Goal: Task Accomplishment & Management: Manage account settings

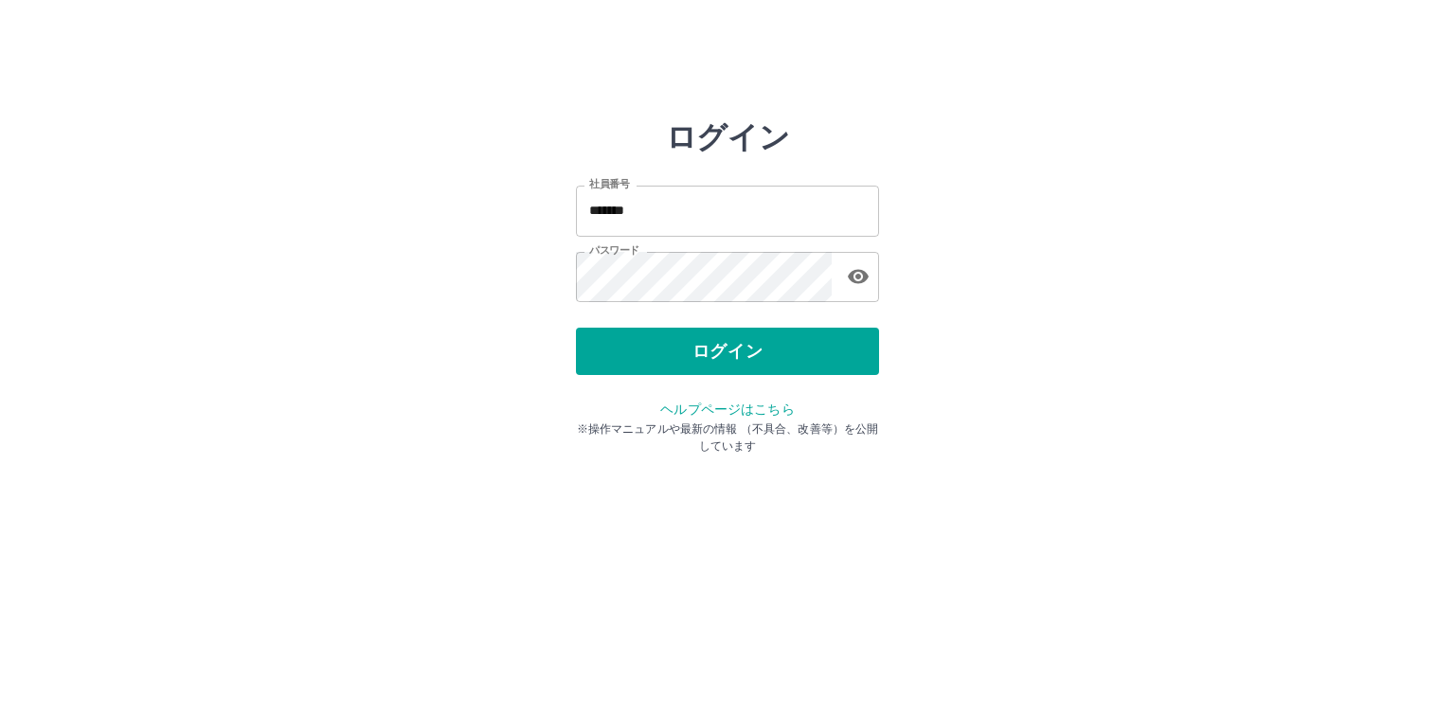
click at [776, 380] on div "ログイン 社員番号 ******* 社員番号 パスワード パスワード ログイン ヘルプページはこちら ※操作マニュアルや最新の情報 （不具合、改善等）を公開し…" at bounding box center [727, 270] width 303 height 303
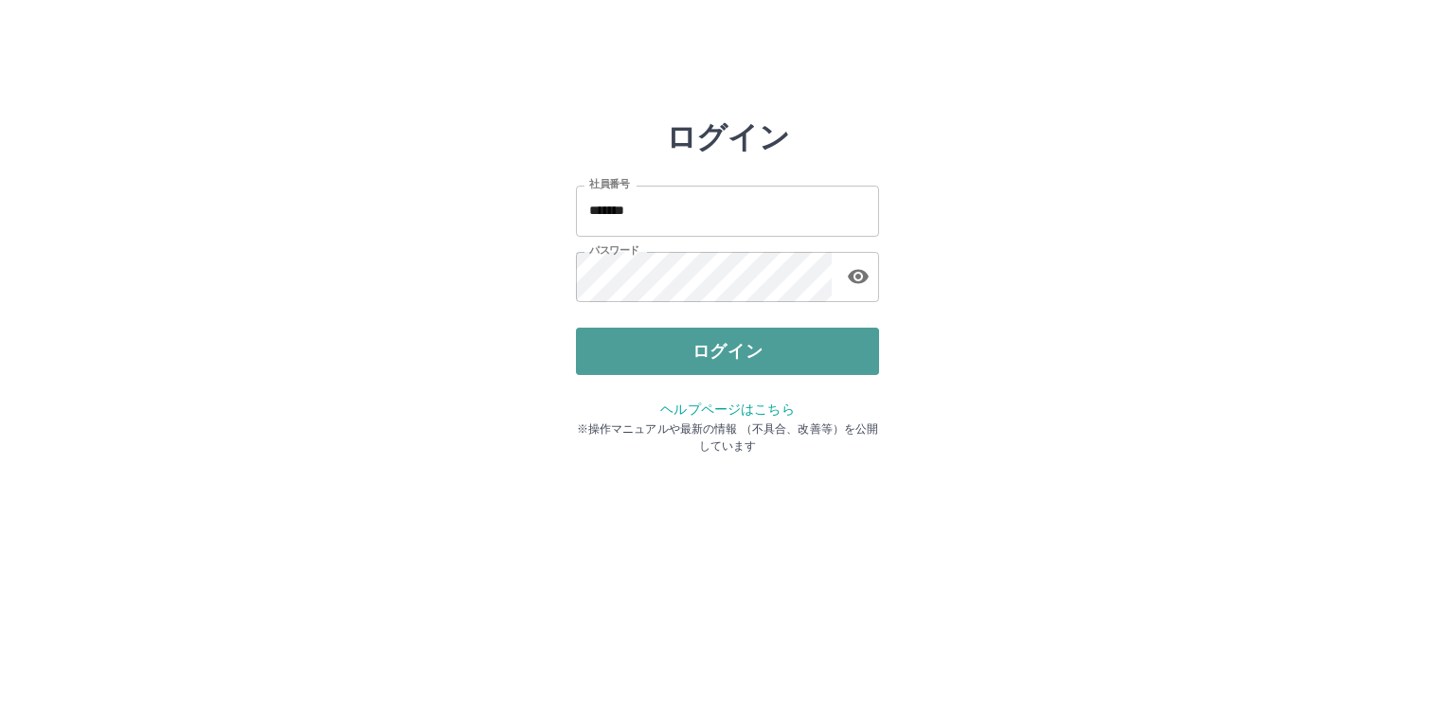
click at [779, 370] on button "ログイン" at bounding box center [727, 351] width 303 height 47
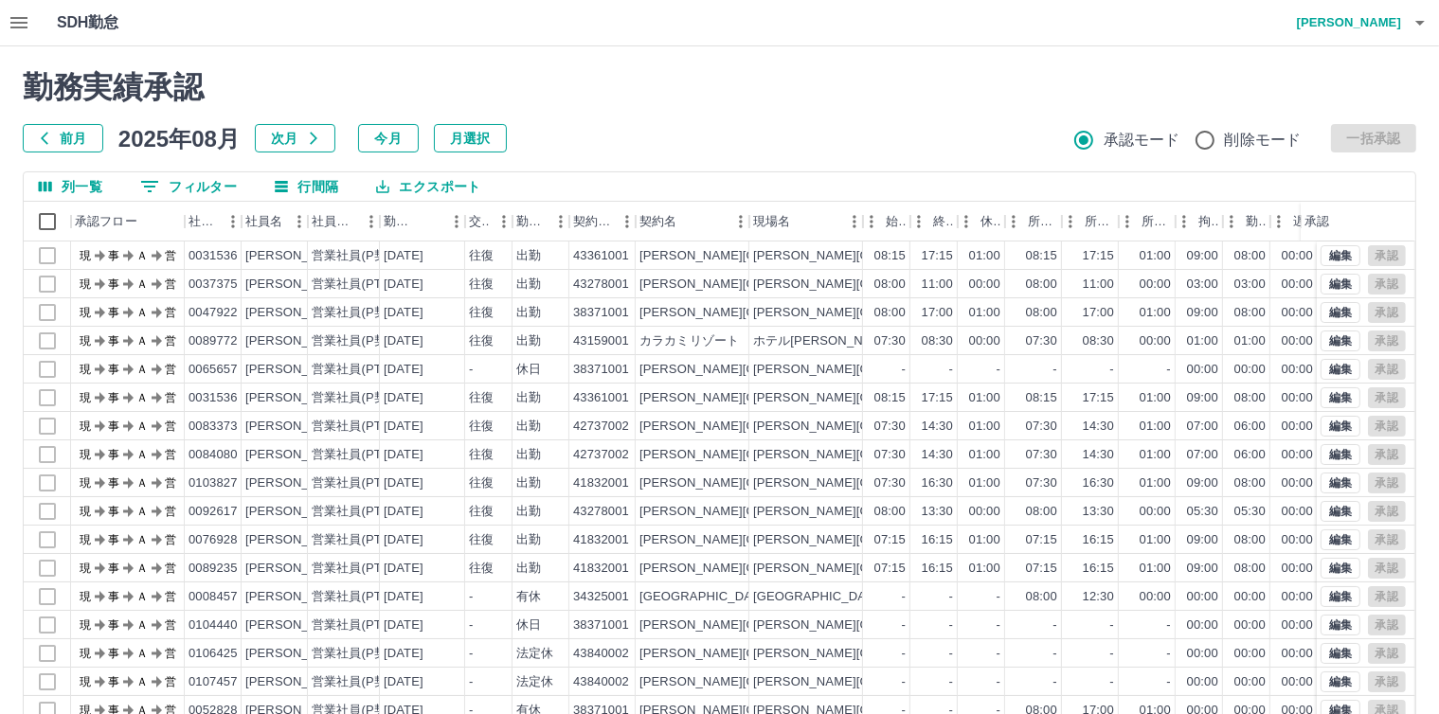
scroll to position [87, 0]
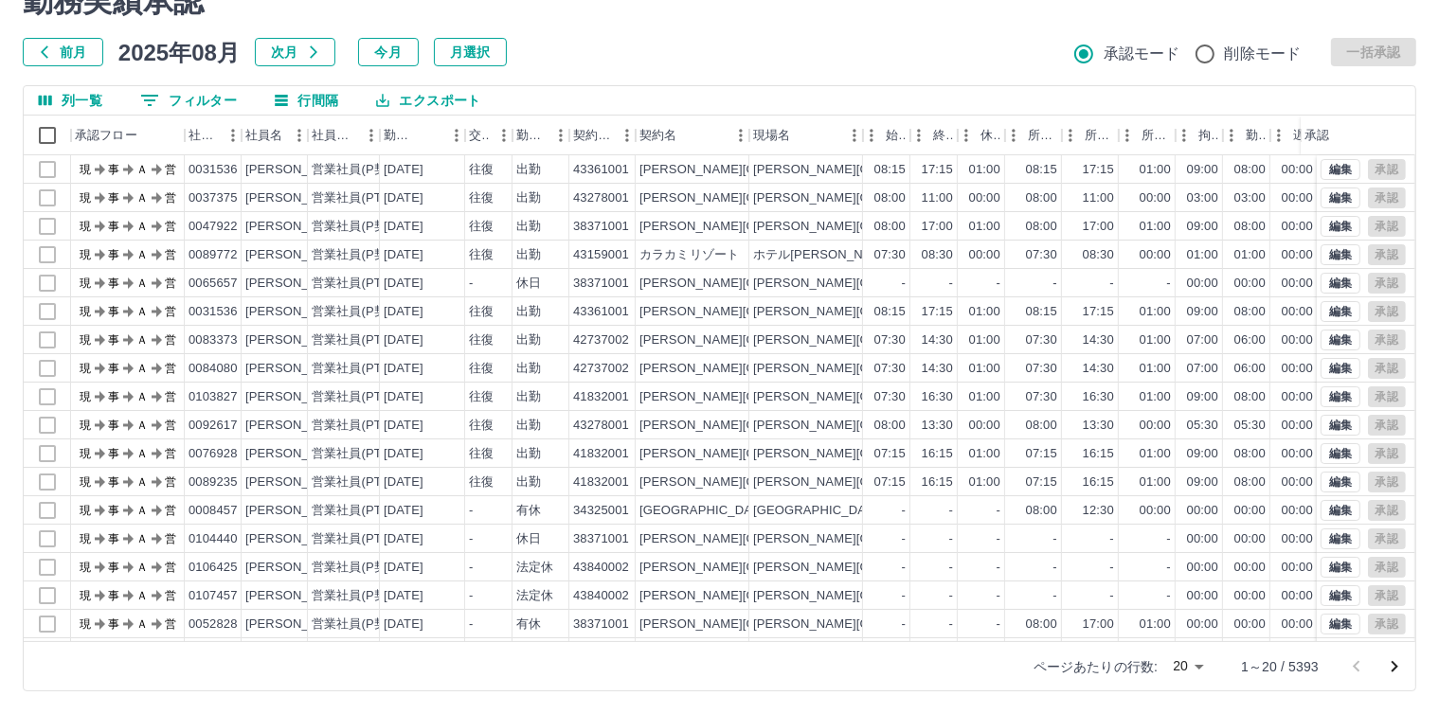
click at [1199, 663] on body "SDH勤怠 [PERSON_NAME] 勤務実績承認 前月 [DATE] 次月 今月 月選択 承認モード 削除モード 一括承認 列一覧 0 フィルター 行間隔…" at bounding box center [719, 314] width 1439 height 801
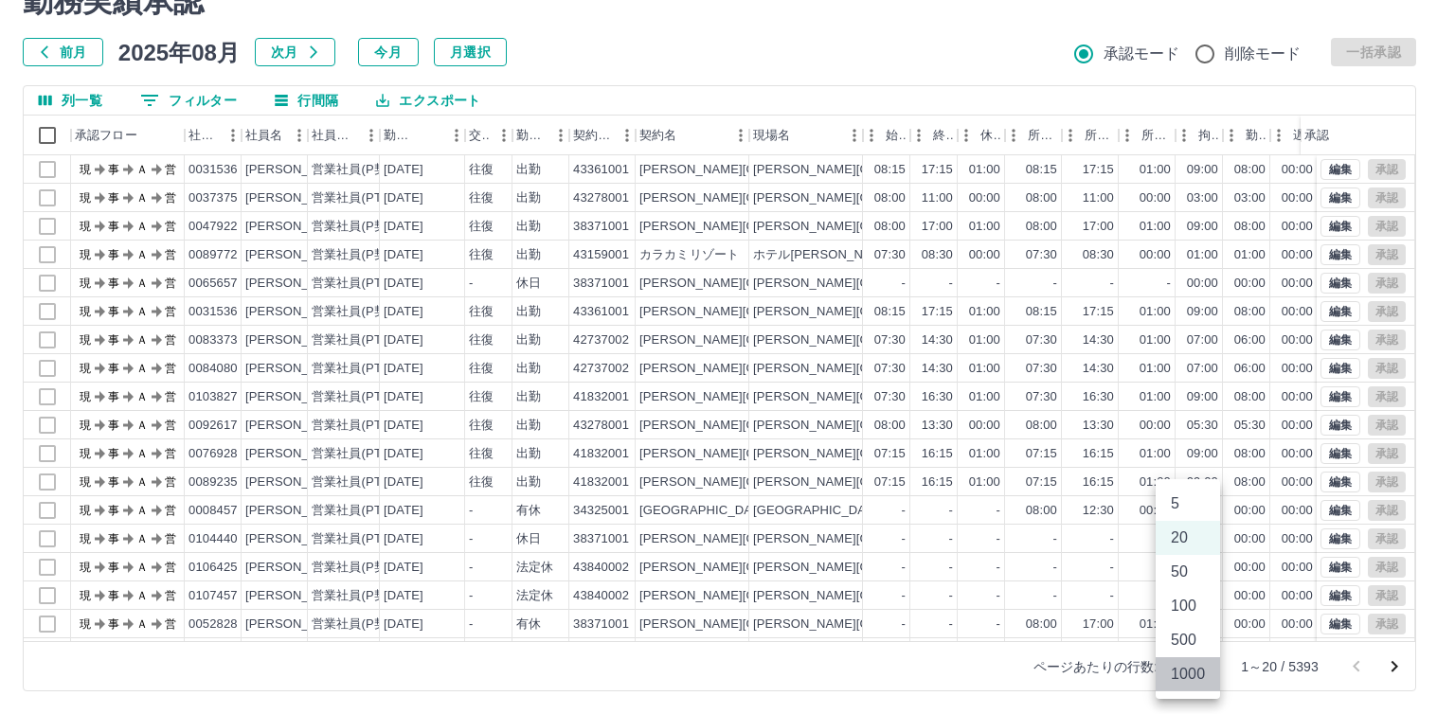
click at [1195, 669] on li "1000" at bounding box center [1188, 675] width 64 height 34
type input "****"
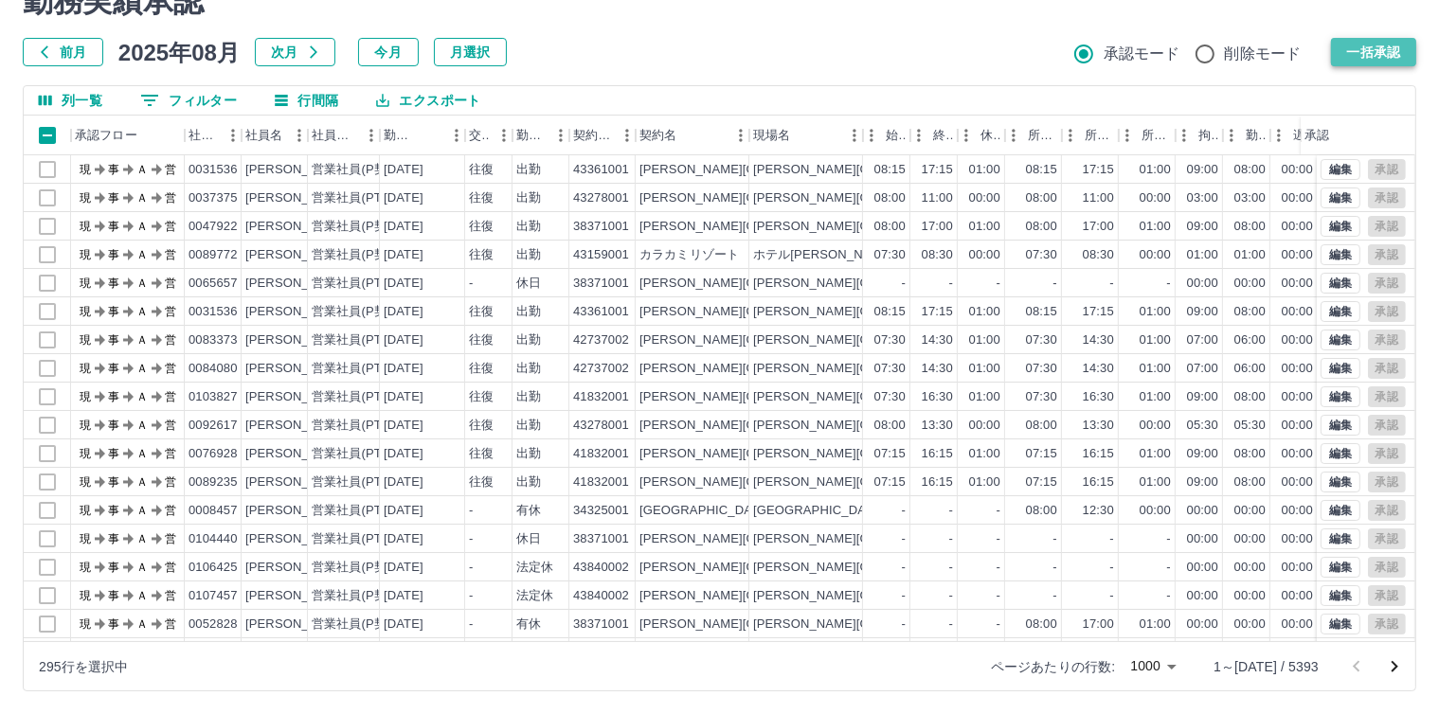
click at [1383, 41] on button "一括承認" at bounding box center [1373, 52] width 85 height 28
click at [1370, 55] on div at bounding box center [719, 357] width 1439 height 714
click at [1403, 668] on icon "次のページへ" at bounding box center [1394, 667] width 23 height 23
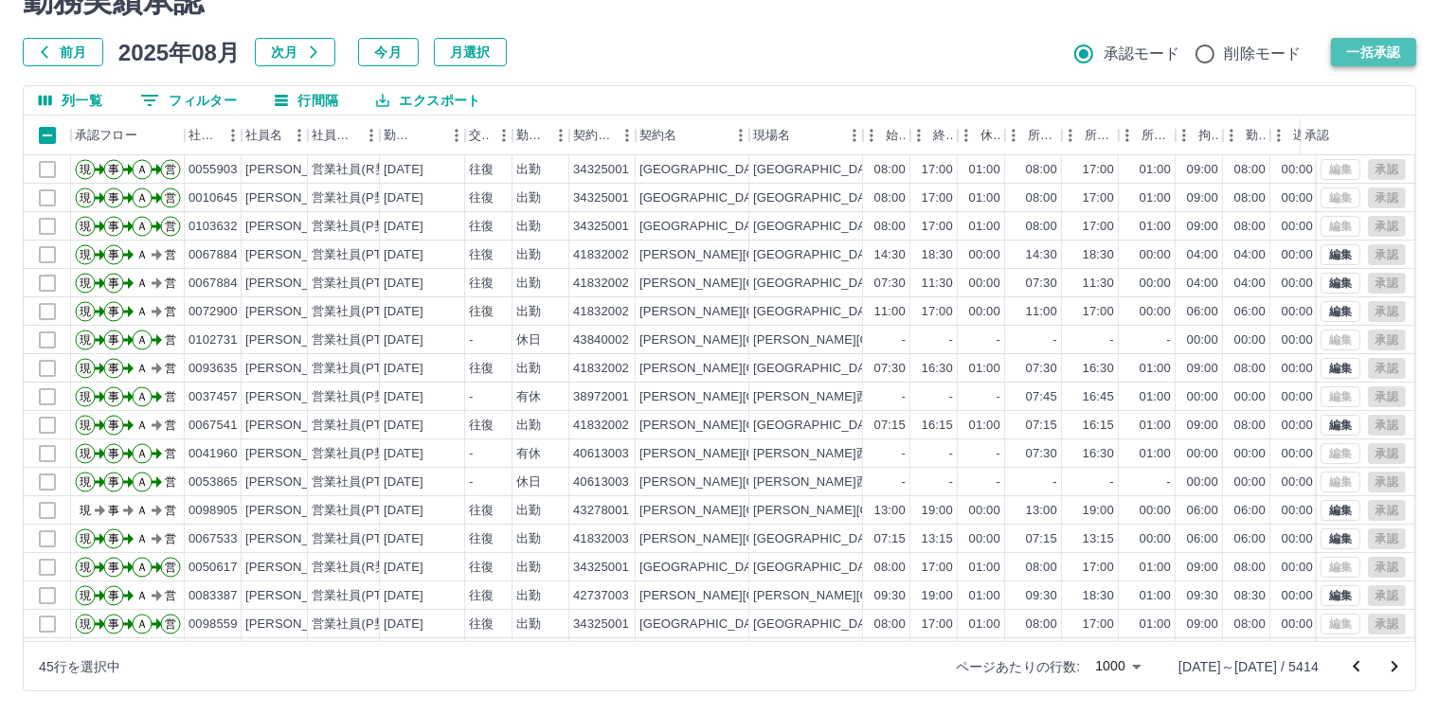
click at [1353, 49] on button "一括承認" at bounding box center [1373, 52] width 85 height 28
click at [1387, 46] on button "一括承認" at bounding box center [1373, 52] width 85 height 28
click at [1380, 50] on button "一括承認" at bounding box center [1373, 52] width 85 height 28
click at [1386, 667] on icon "次のページへ" at bounding box center [1394, 667] width 23 height 23
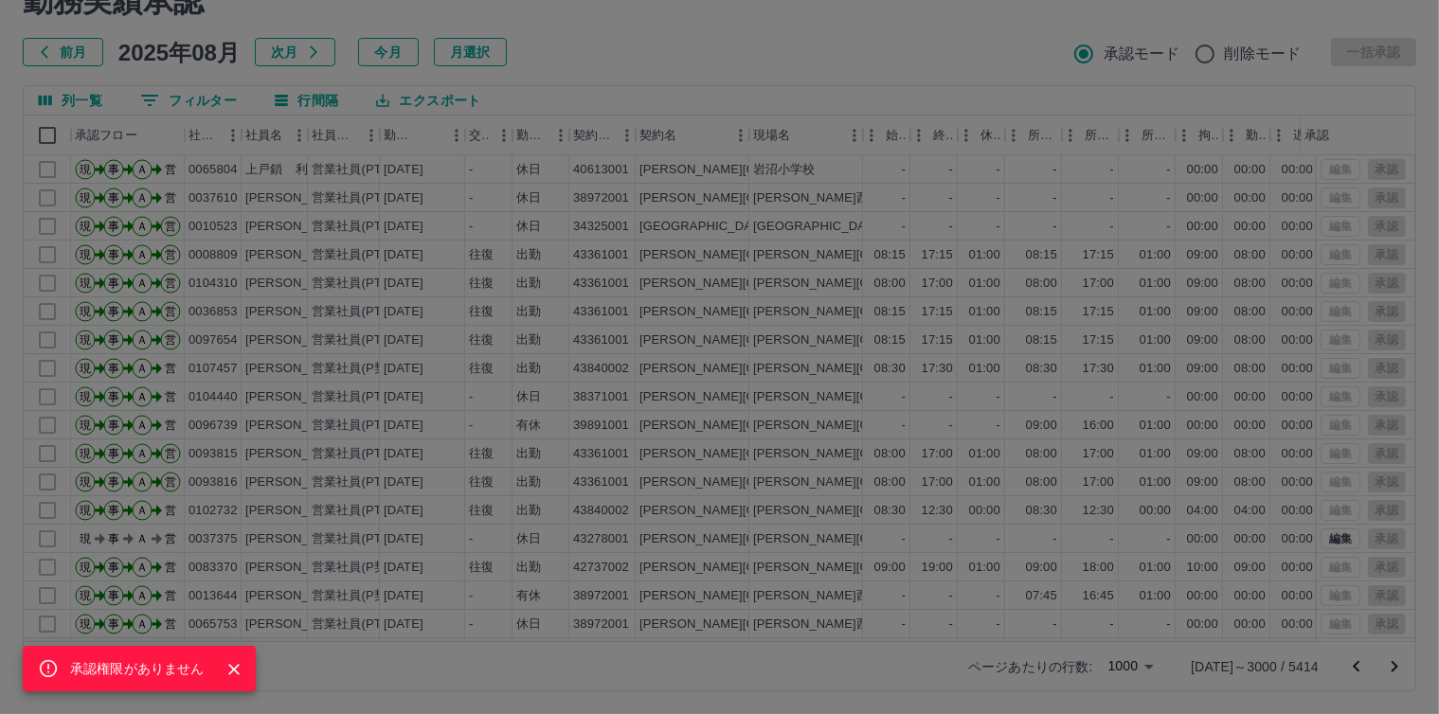
click at [235, 670] on icon "Close" at bounding box center [234, 669] width 19 height 19
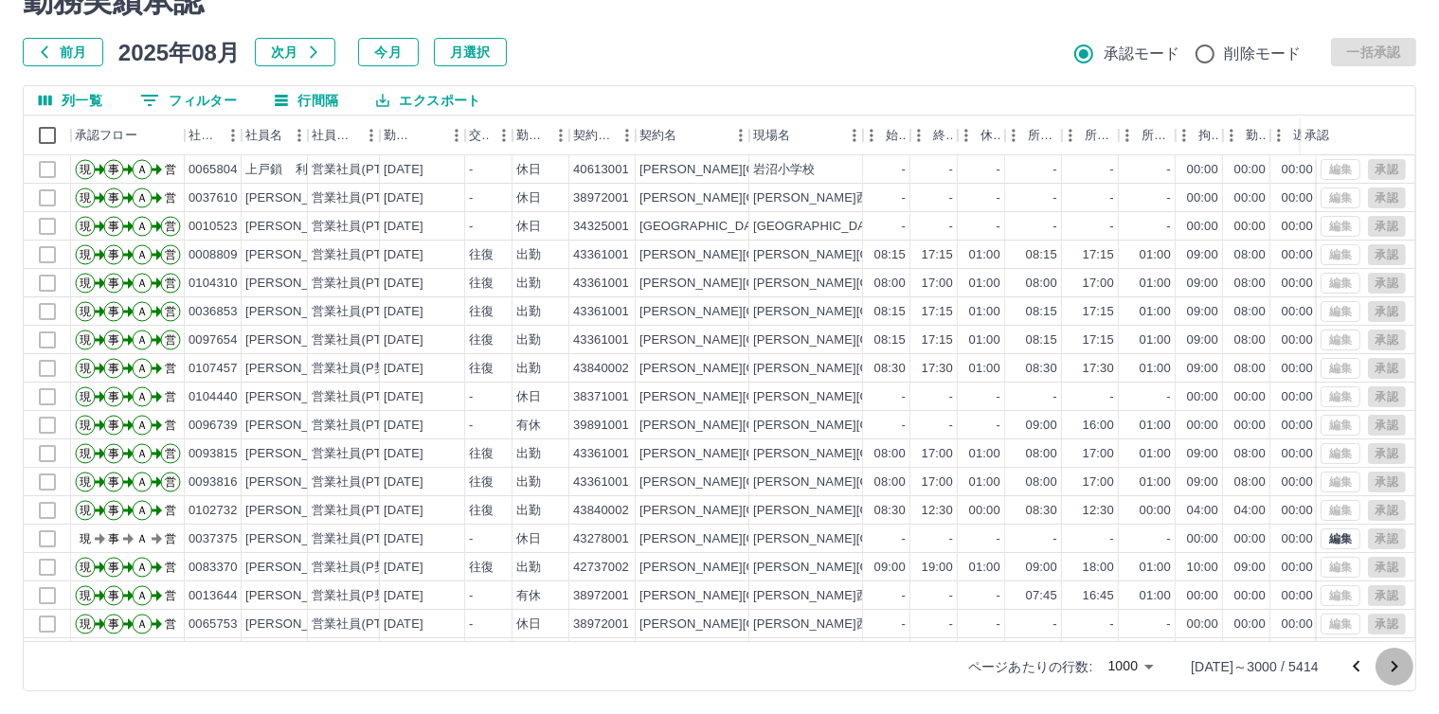
click at [1398, 660] on icon "次のページへ" at bounding box center [1394, 667] width 23 height 23
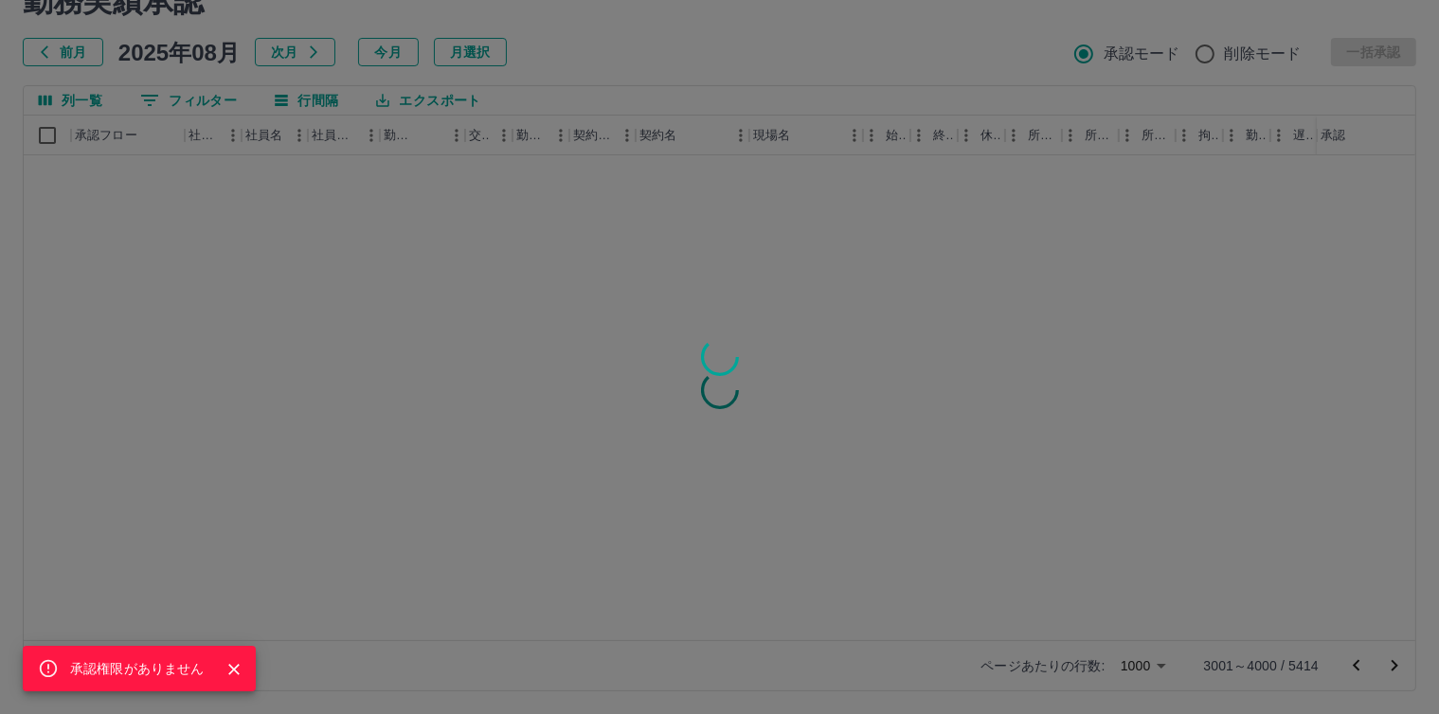
click at [237, 664] on icon "Close" at bounding box center [233, 669] width 11 height 11
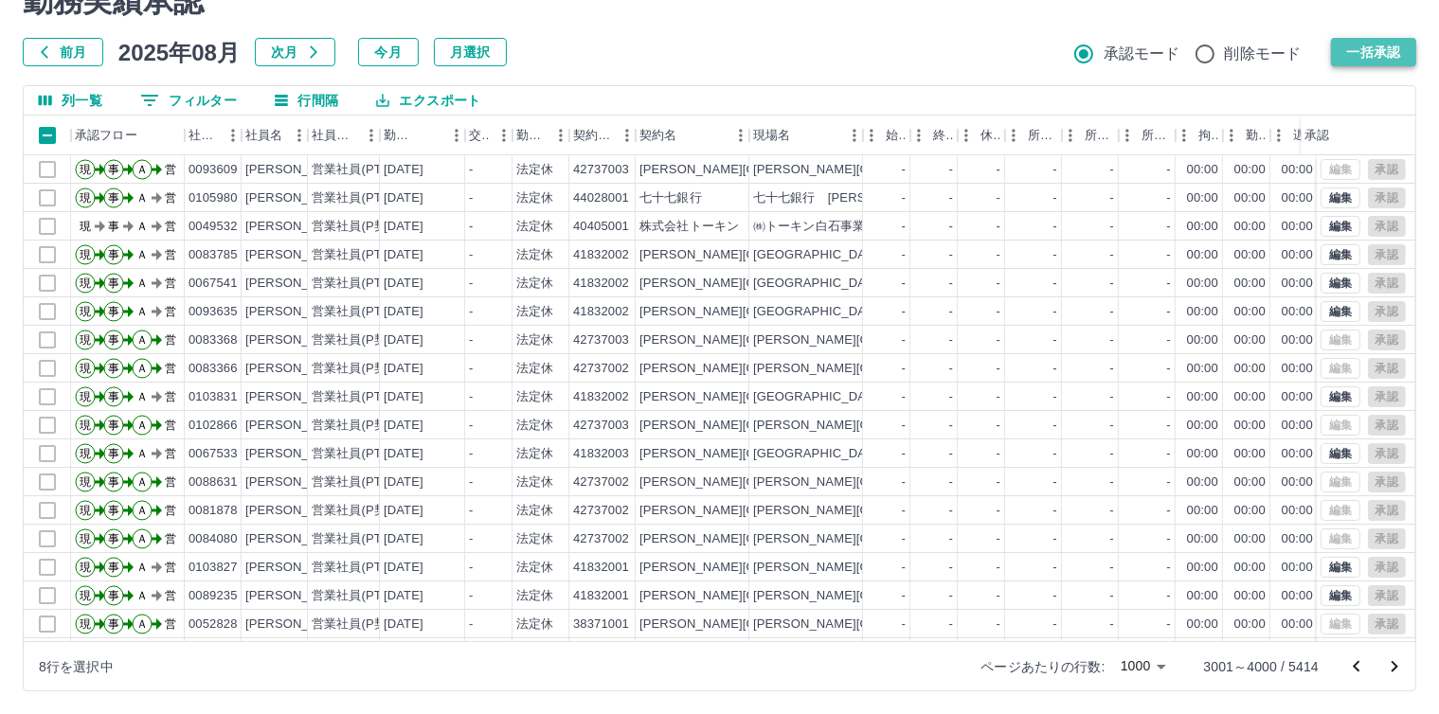
click at [1372, 51] on button "一括承認" at bounding box center [1373, 52] width 85 height 28
click at [1386, 662] on icon "次のページへ" at bounding box center [1394, 667] width 23 height 23
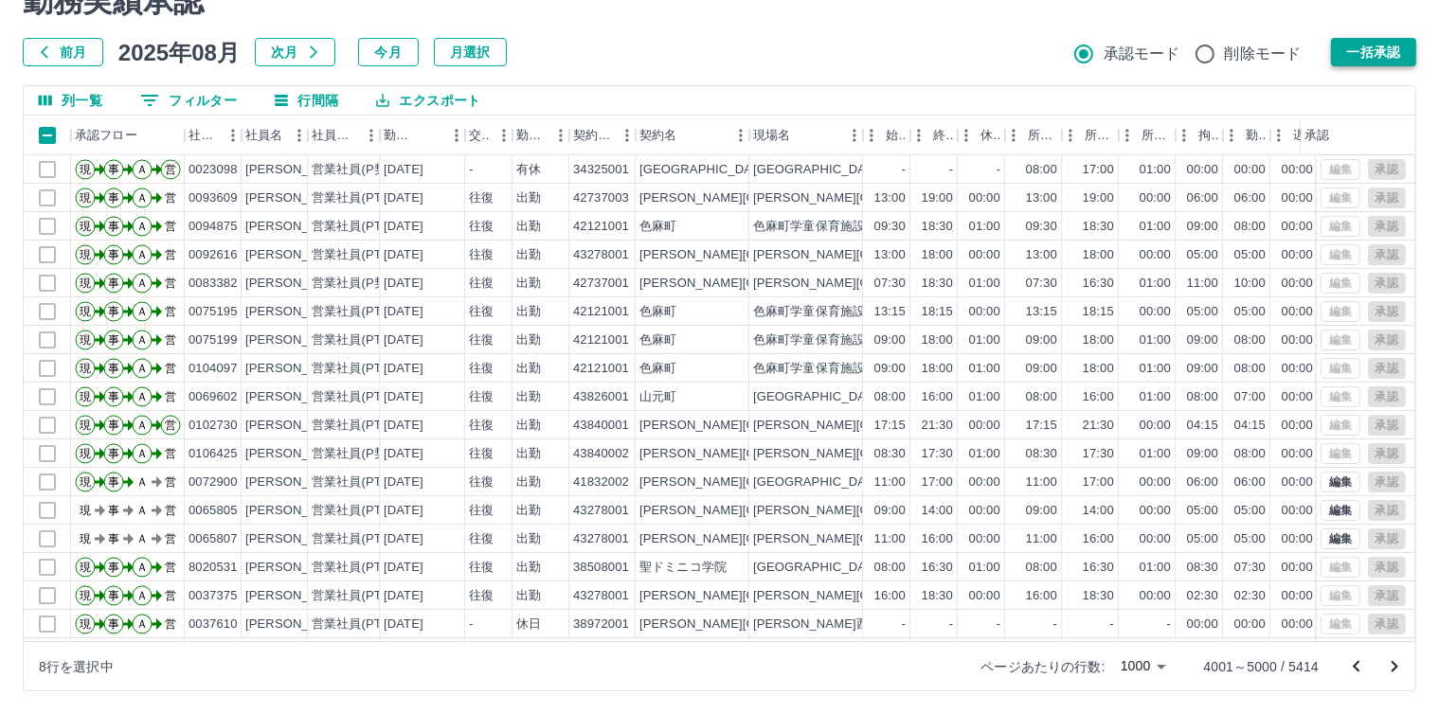
click at [1389, 56] on button "一括承認" at bounding box center [1373, 52] width 85 height 28
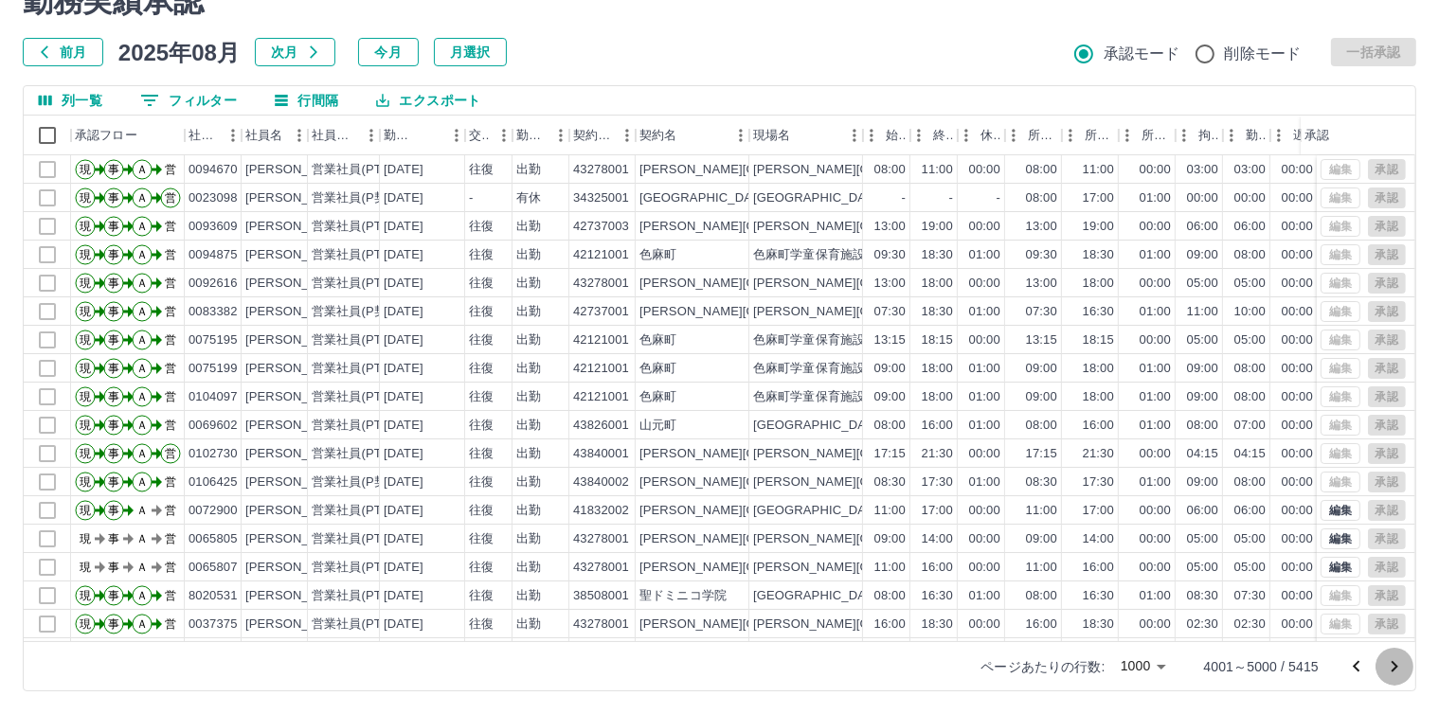
click at [1398, 676] on icon "次のページへ" at bounding box center [1394, 667] width 23 height 23
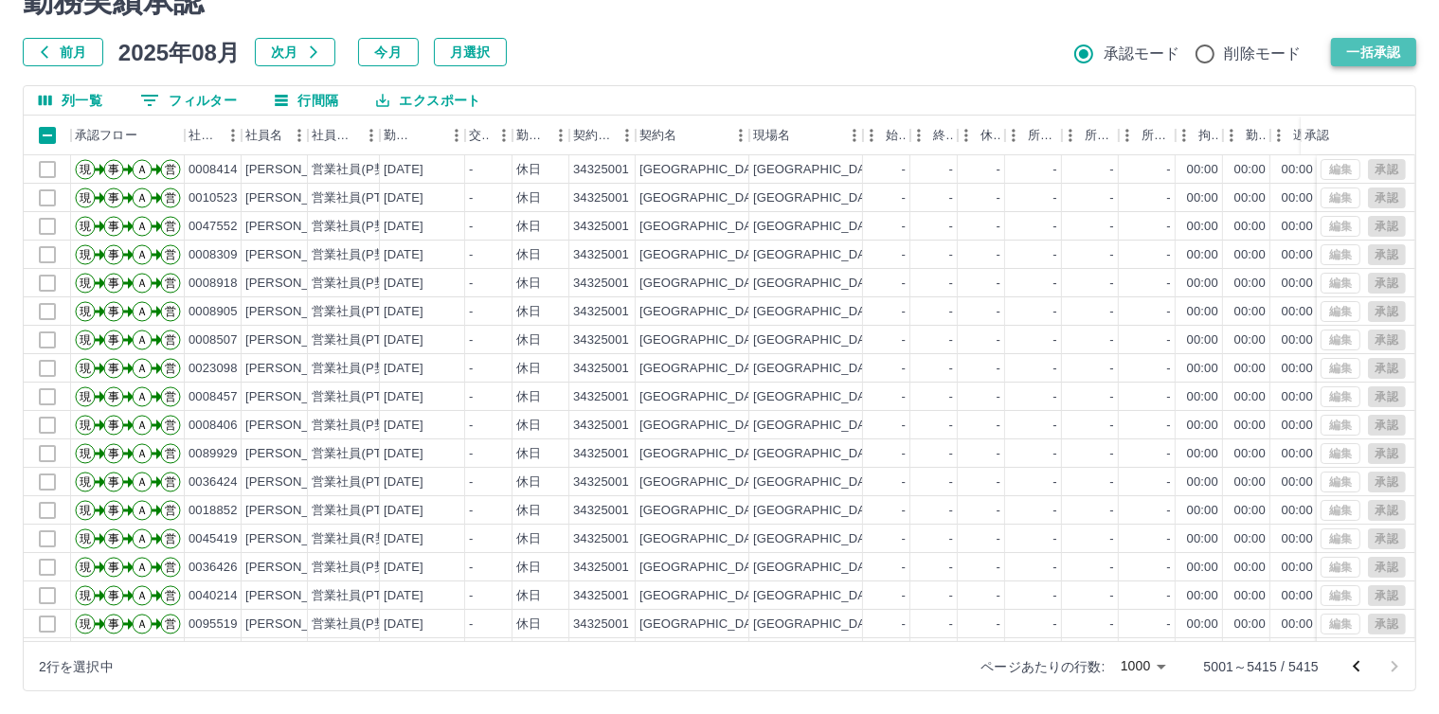
click at [1383, 45] on button "一括承認" at bounding box center [1373, 52] width 85 height 28
